Goal: Book appointment/travel/reservation

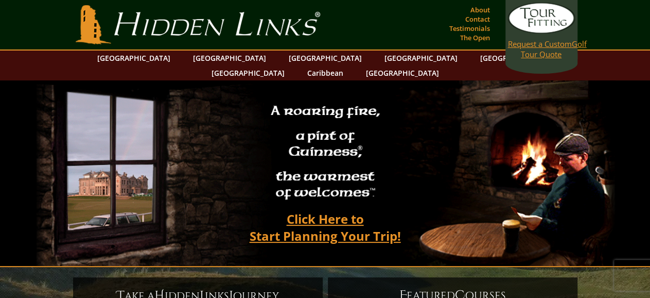
click at [528, 53] on link "Request a Custom Golf Tour Quote" at bounding box center [541, 31] width 67 height 57
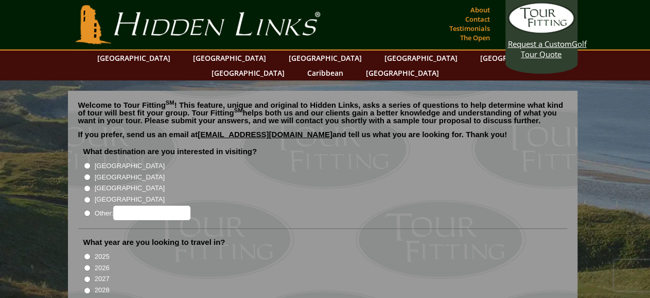
click at [85, 185] on input "[GEOGRAPHIC_DATA]" at bounding box center [87, 188] width 7 height 7
radio input "true"
click at [86, 196] on input "[GEOGRAPHIC_DATA]" at bounding box center [87, 199] width 7 height 7
radio input "true"
click at [84, 185] on input "[GEOGRAPHIC_DATA]" at bounding box center [87, 188] width 7 height 7
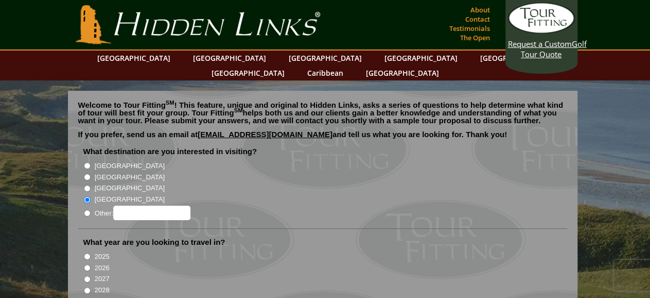
radio input "true"
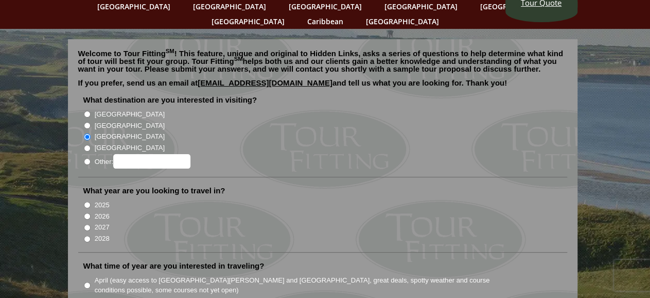
click at [86, 213] on input "2026" at bounding box center [87, 216] width 7 height 7
radio input "true"
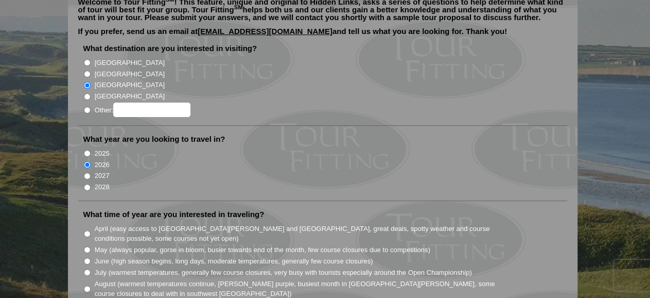
scroll to position [154, 0]
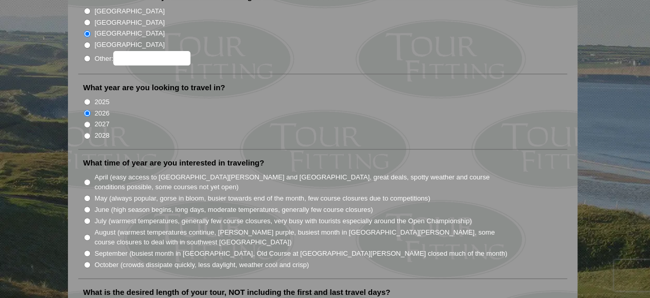
click at [86, 250] on input "September (busiest month in [GEOGRAPHIC_DATA], Old Course at [GEOGRAPHIC_DATA][…" at bounding box center [87, 253] width 7 height 7
radio input "true"
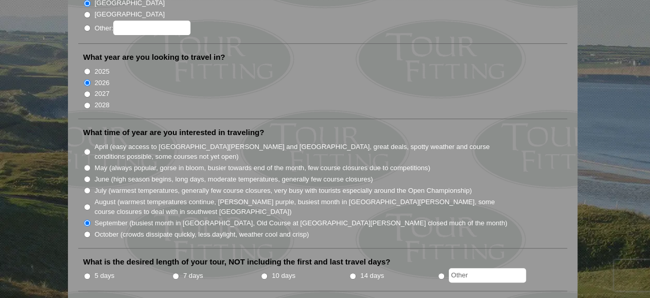
scroll to position [206, 0]
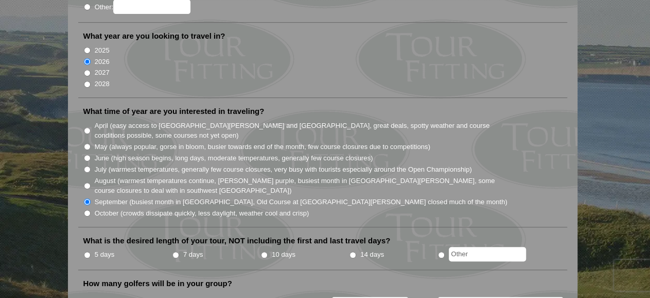
click at [264, 251] on input "10 days" at bounding box center [264, 254] width 7 height 7
radio input "true"
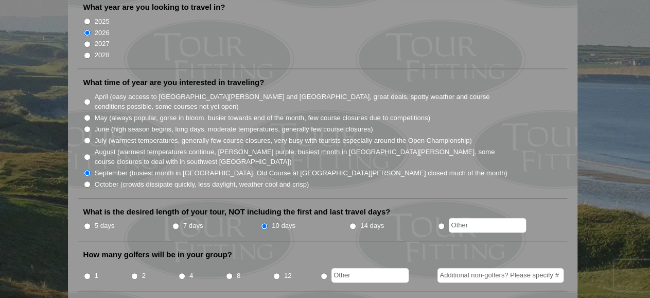
scroll to position [257, 0]
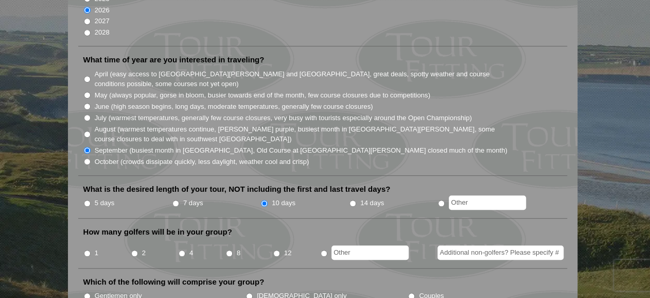
click at [228, 250] on input "8" at bounding box center [229, 253] width 7 height 7
radio input "true"
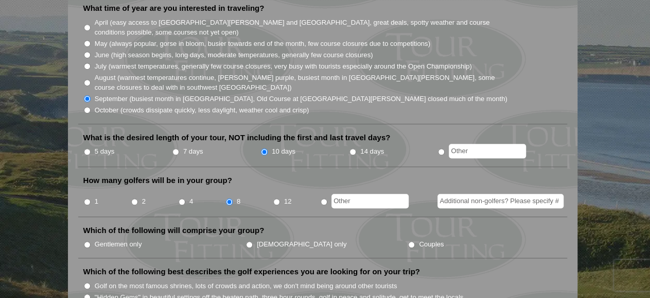
click at [408, 241] on input "Couples" at bounding box center [411, 244] width 7 height 7
radio input "true"
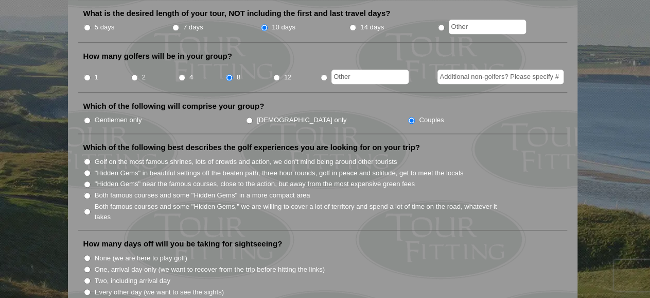
scroll to position [412, 0]
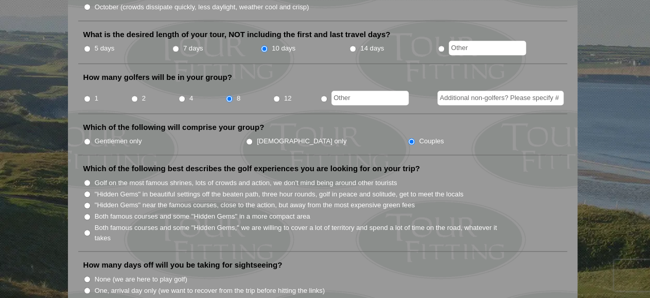
click at [86, 213] on input "Both famous courses and some "Hidden Gems" in a more compact area" at bounding box center [87, 216] width 7 height 7
radio input "true"
click at [86, 229] on input "Both famous courses and some "Hidden Gems," we are willing to cover a lot of te…" at bounding box center [87, 232] width 7 height 7
radio input "true"
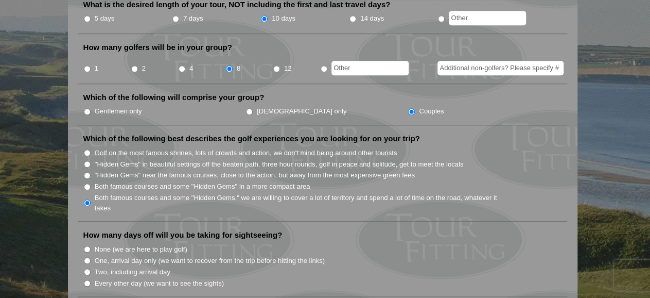
scroll to position [463, 0]
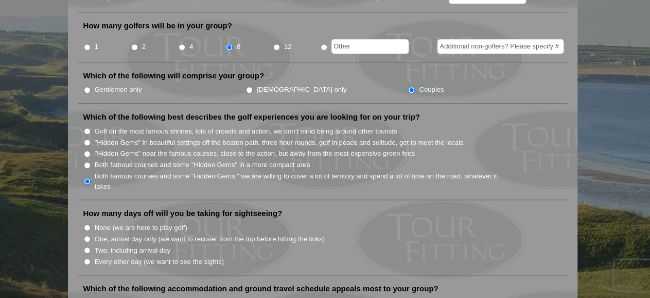
click at [85, 247] on input "Two, including arrival day" at bounding box center [87, 250] width 7 height 7
radio input "true"
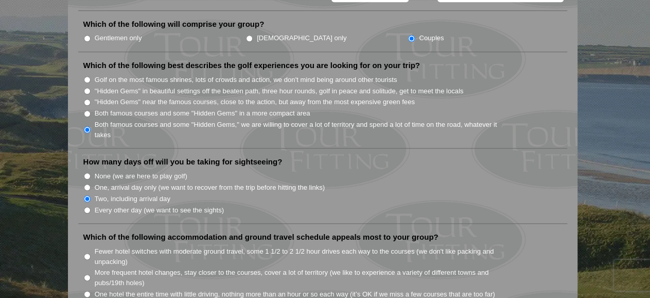
click at [88, 253] on input "Fewer hotel switches with moderate ground travel, some 1 1/2 to 2 1/2 hour driv…" at bounding box center [87, 256] width 7 height 7
radio input "true"
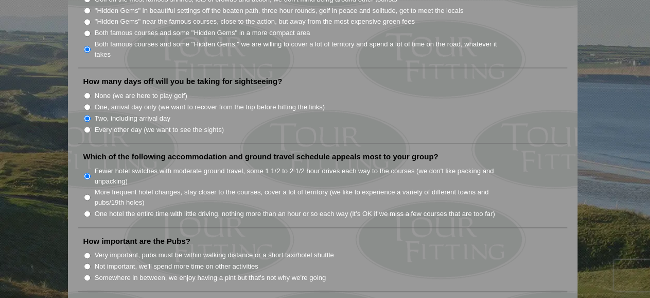
scroll to position [618, 0]
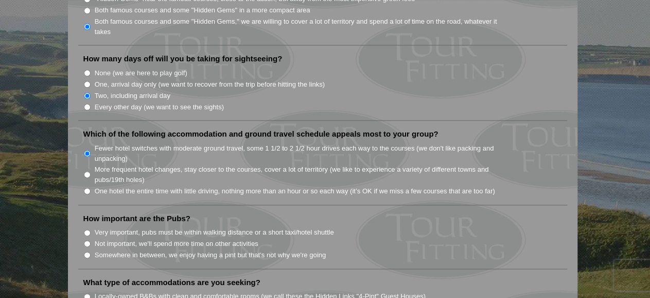
click at [85, 251] on input "Somewhere in between, we enjoy having a pint but that's not why we're going" at bounding box center [87, 254] width 7 height 7
radio input "true"
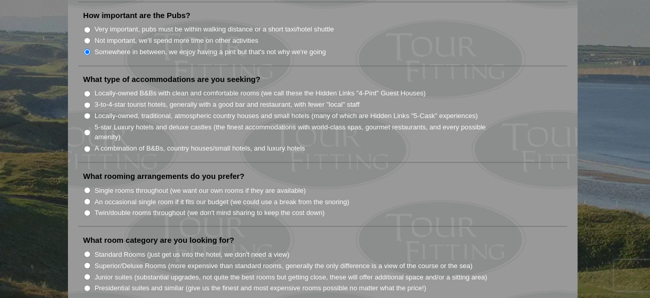
scroll to position [824, 0]
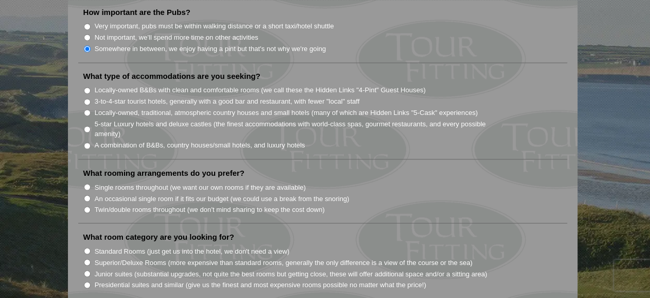
click at [85, 142] on input "A combination of B&Bs, country houses/small hotels, and luxury hotels" at bounding box center [87, 145] width 7 height 7
radio input "true"
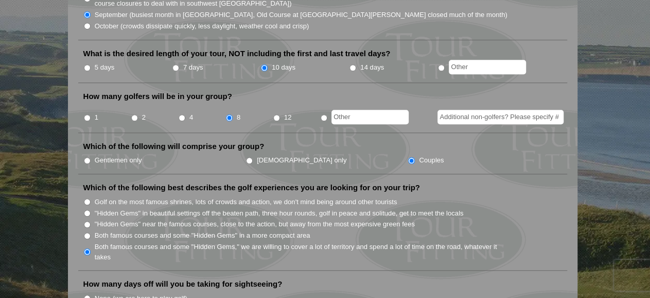
scroll to position [463, 0]
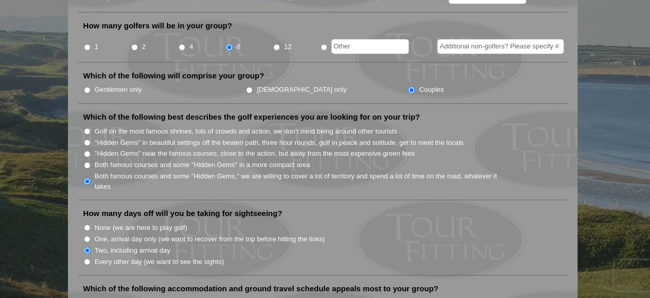
click at [86, 247] on input "Two, including arrival day" at bounding box center [87, 250] width 7 height 7
click at [307, 208] on li "How many days off will you be taking for sightseeing? None (we are here to play…" at bounding box center [322, 241] width 489 height 67
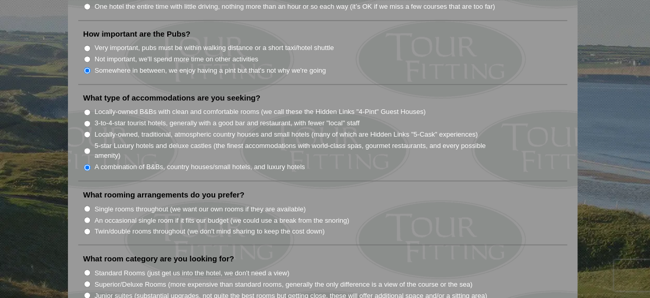
scroll to position [824, 0]
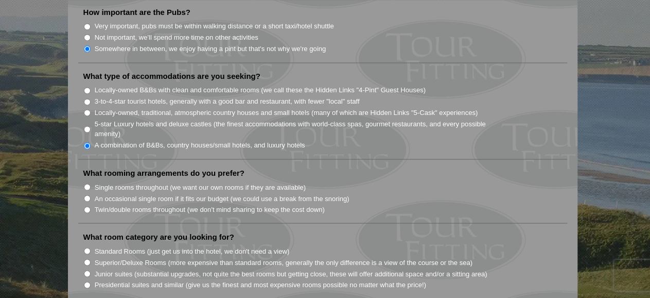
click at [88, 183] on input "Single rooms throughout (we want our own rooms if they are available)" at bounding box center [87, 186] width 7 height 7
radio input "true"
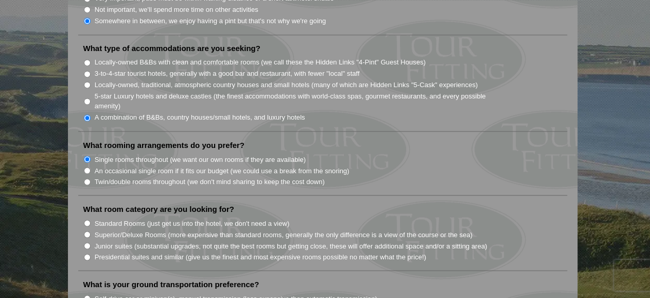
scroll to position [875, 0]
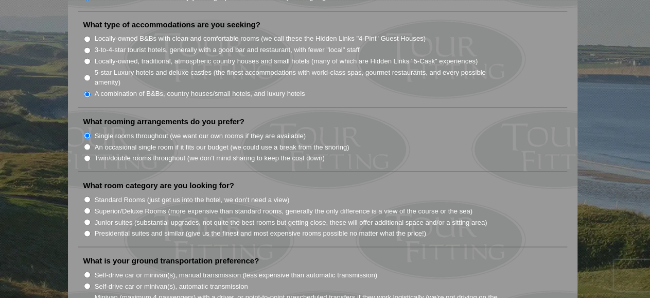
click at [88, 207] on input "Superior/Deluxe Rooms (more expensive than standard rooms, generally the only d…" at bounding box center [87, 210] width 7 height 7
radio input "true"
